Goal: Find specific page/section

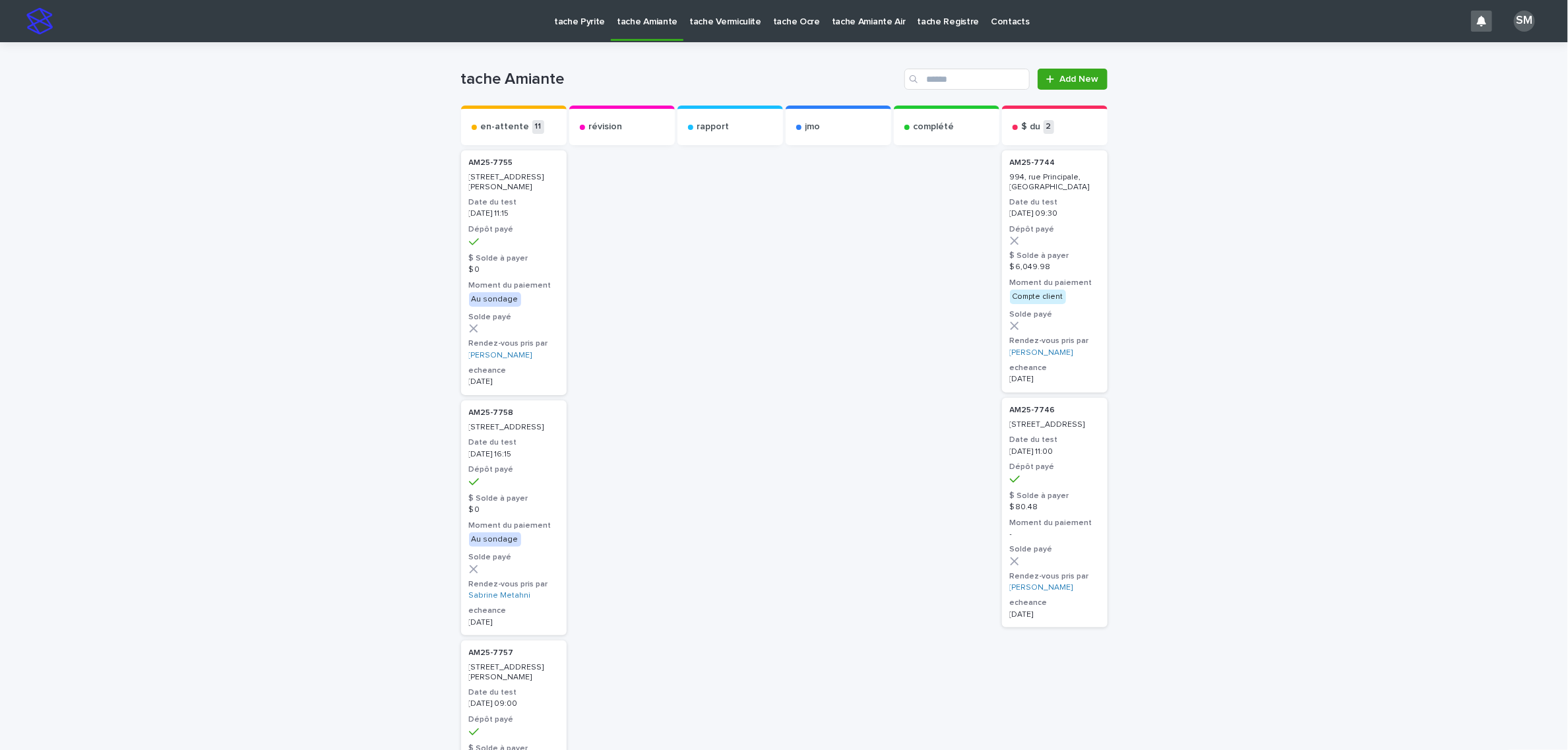
click at [571, 25] on p "tache Pyrite" at bounding box center [580, 14] width 51 height 28
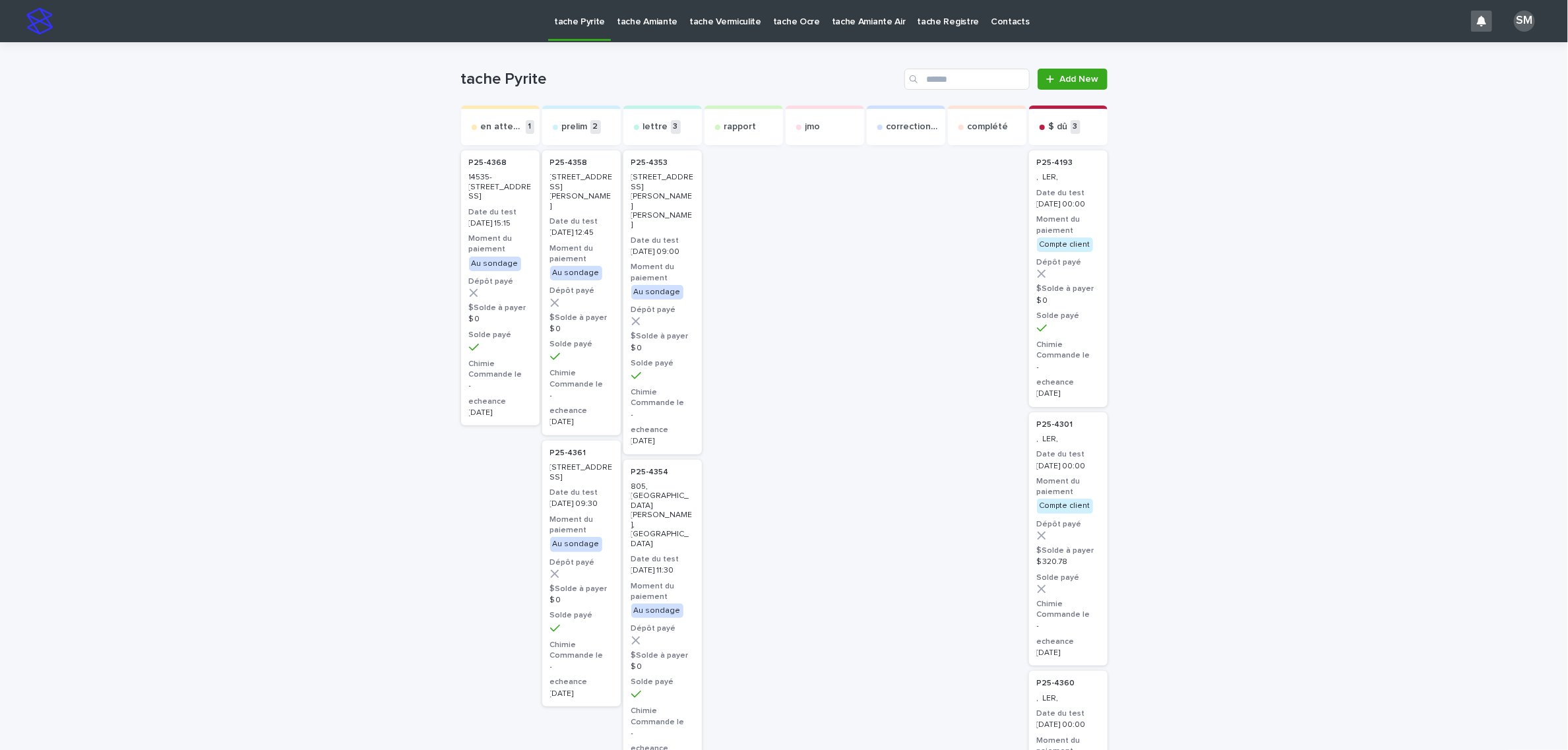
click at [650, 25] on p "tache Amiante" at bounding box center [647, 14] width 61 height 28
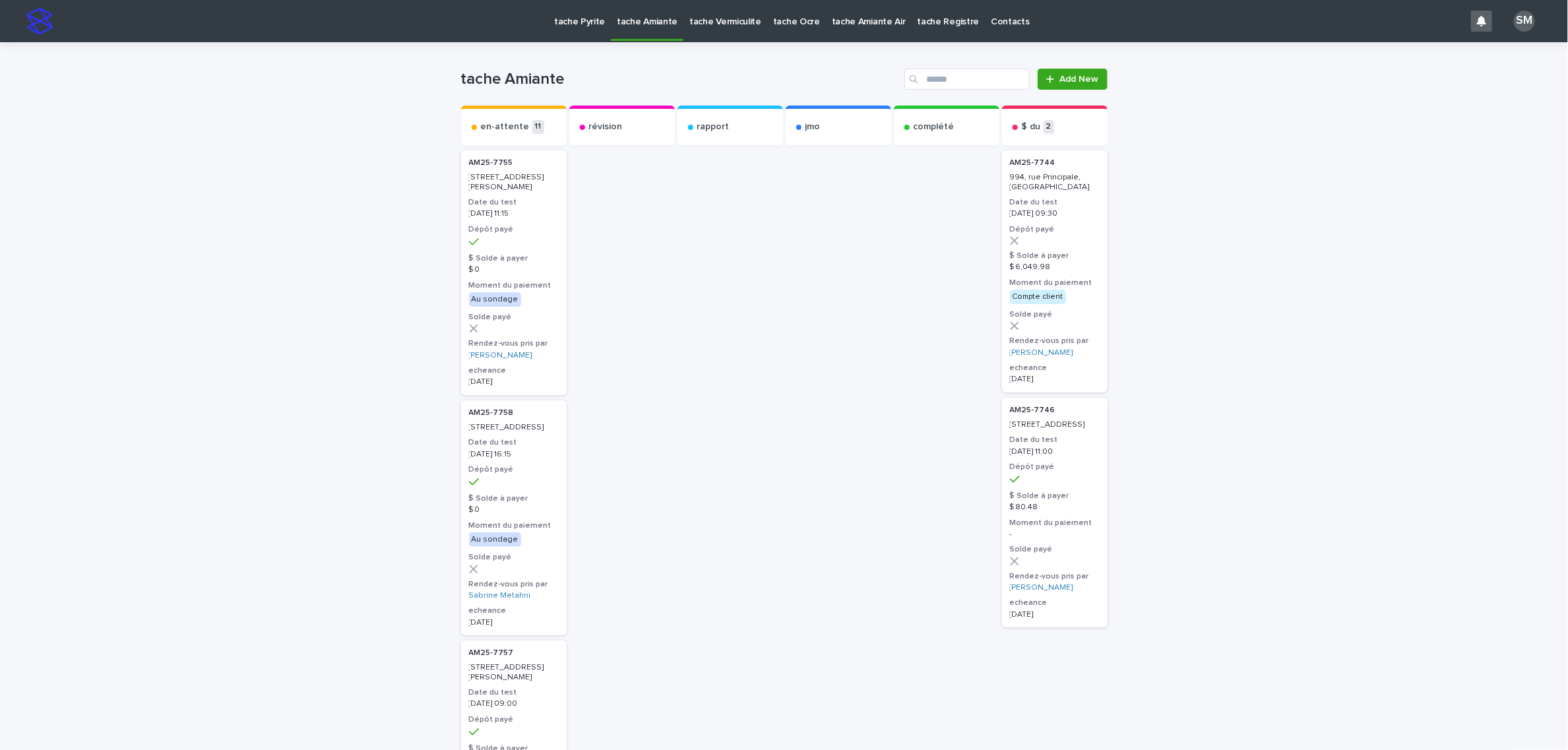
click at [713, 29] on link "tache Vermiculite" at bounding box center [725, 20] width 84 height 41
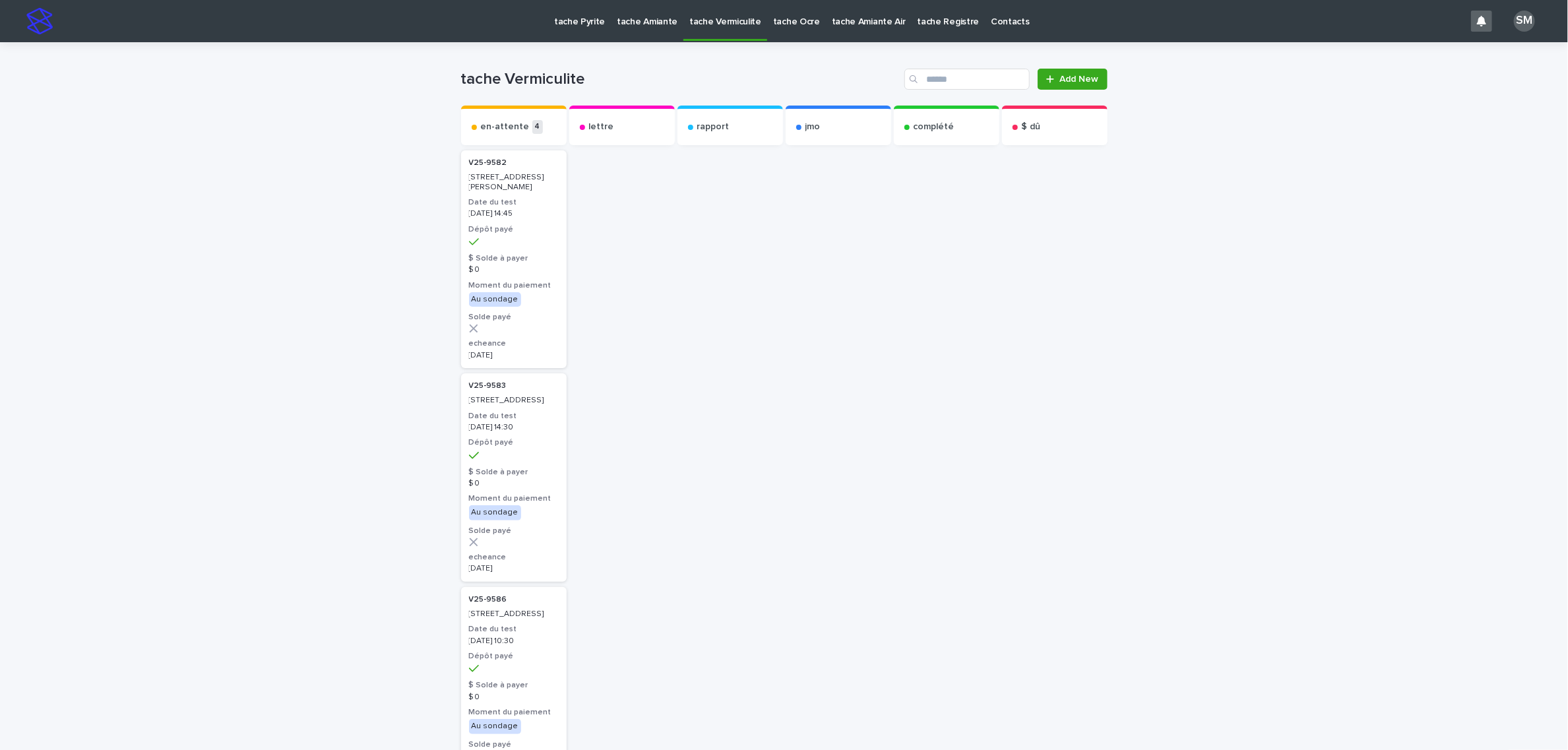
click at [642, 30] on link "tache Amiante" at bounding box center [647, 20] width 72 height 41
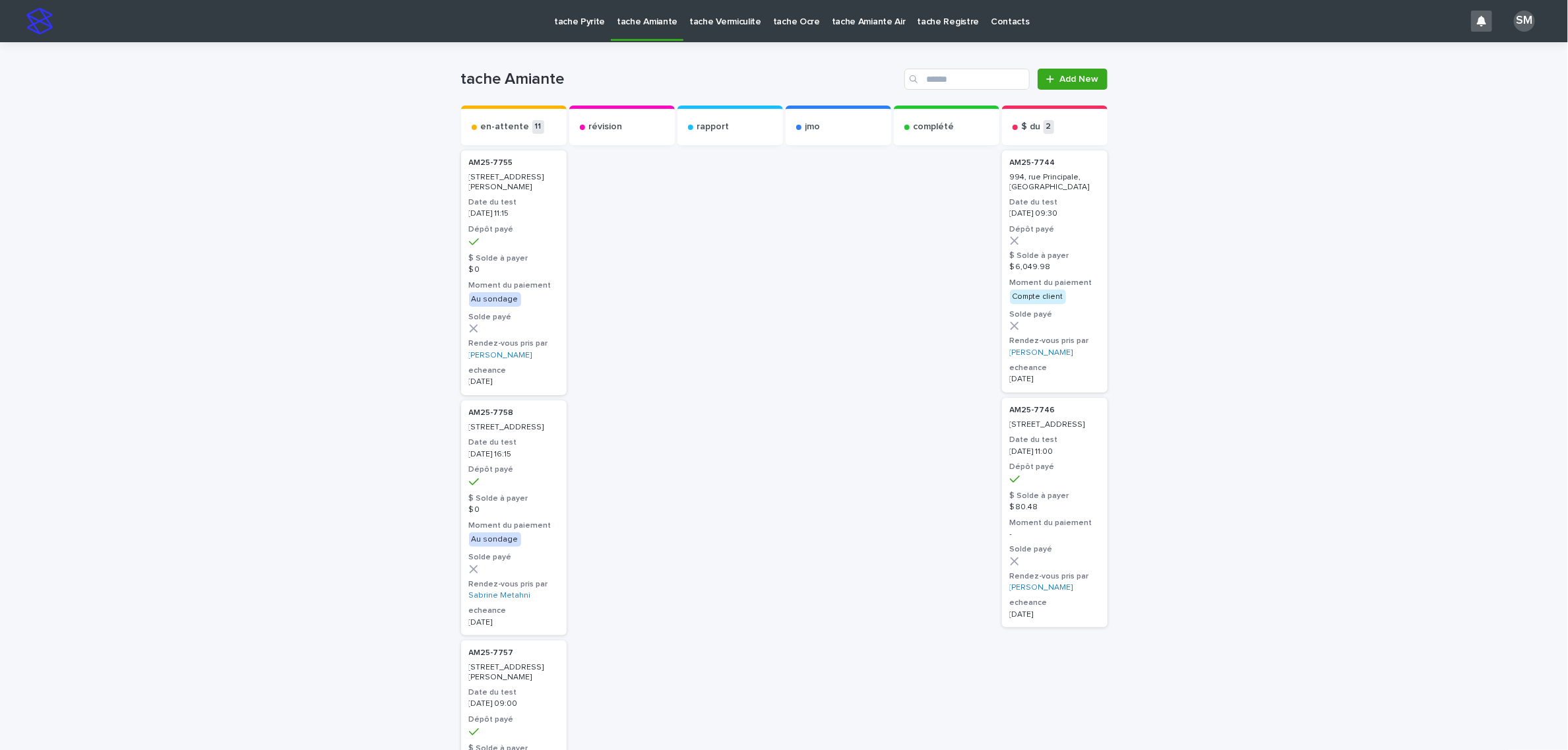
click at [598, 18] on p "tache Pyrite" at bounding box center [580, 14] width 51 height 28
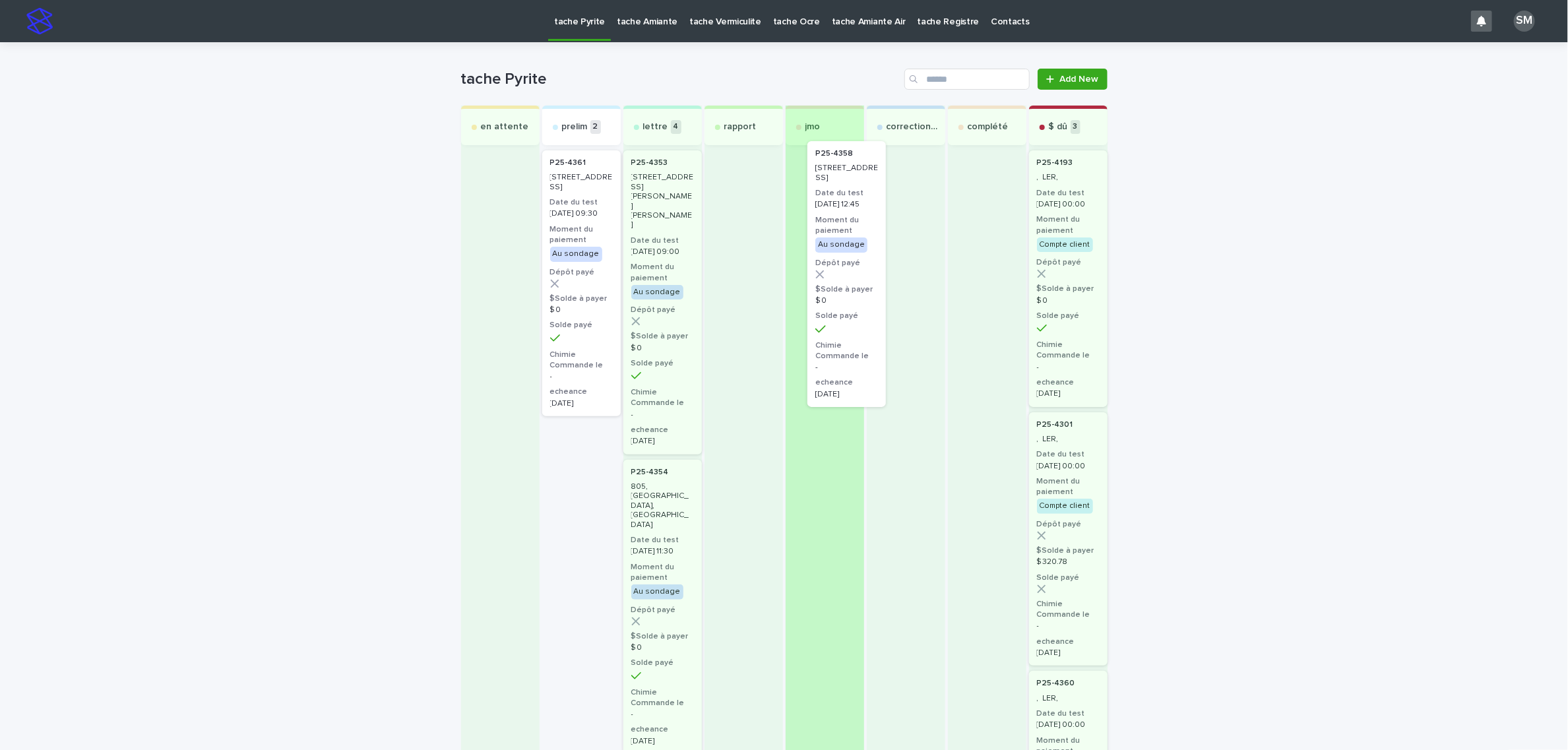
drag, startPoint x: 554, startPoint y: 246, endPoint x: 829, endPoint y: 237, distance: 275.1
click at [829, 237] on div "en attente prelim 2 P25-4358 221, Bruton Street, Beaconsfield Date du test 2025…" at bounding box center [784, 736] width 646 height 1262
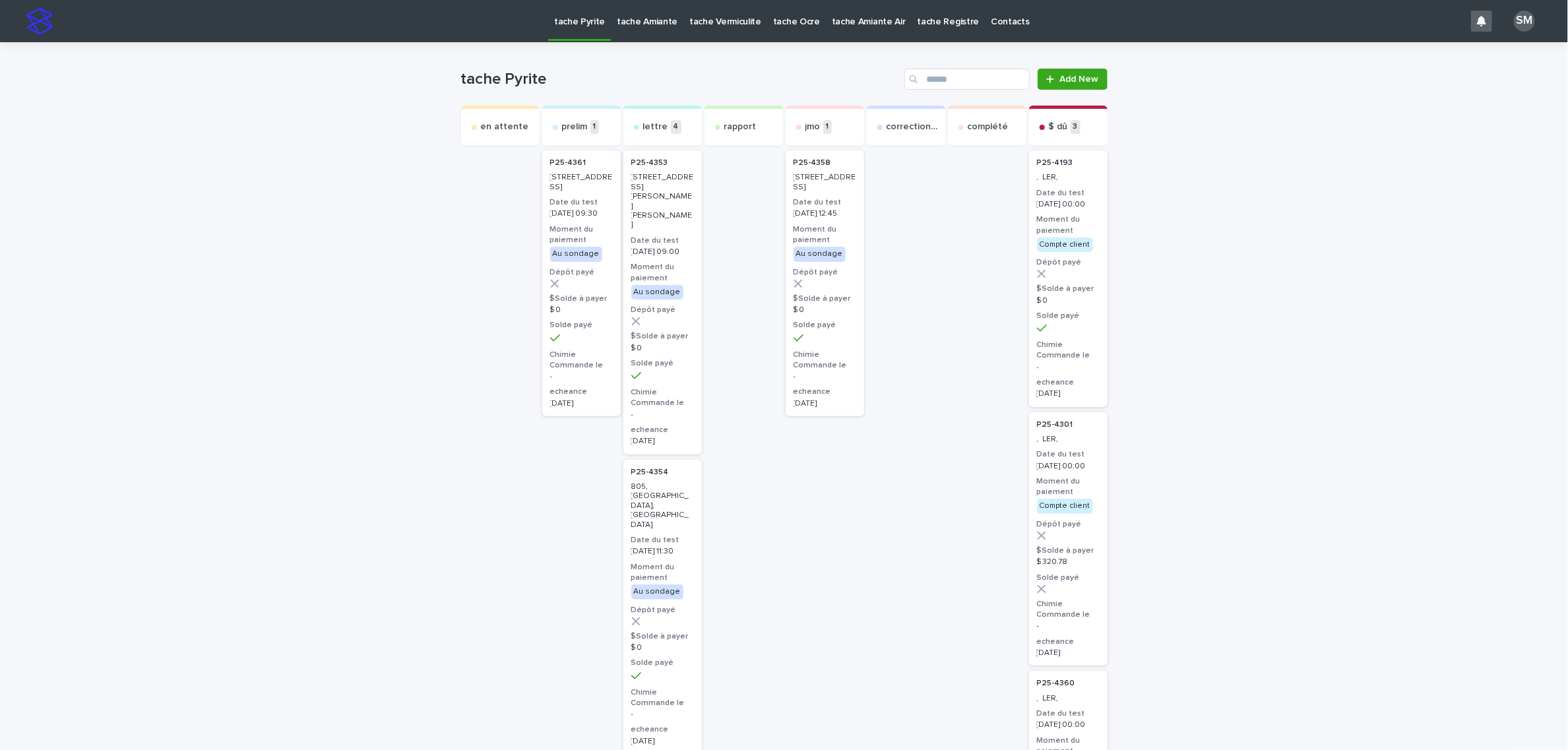
click at [830, 219] on p "[DATE] 12:45" at bounding box center [825, 214] width 62 height 9
